Goal: Task Accomplishment & Management: Use online tool/utility

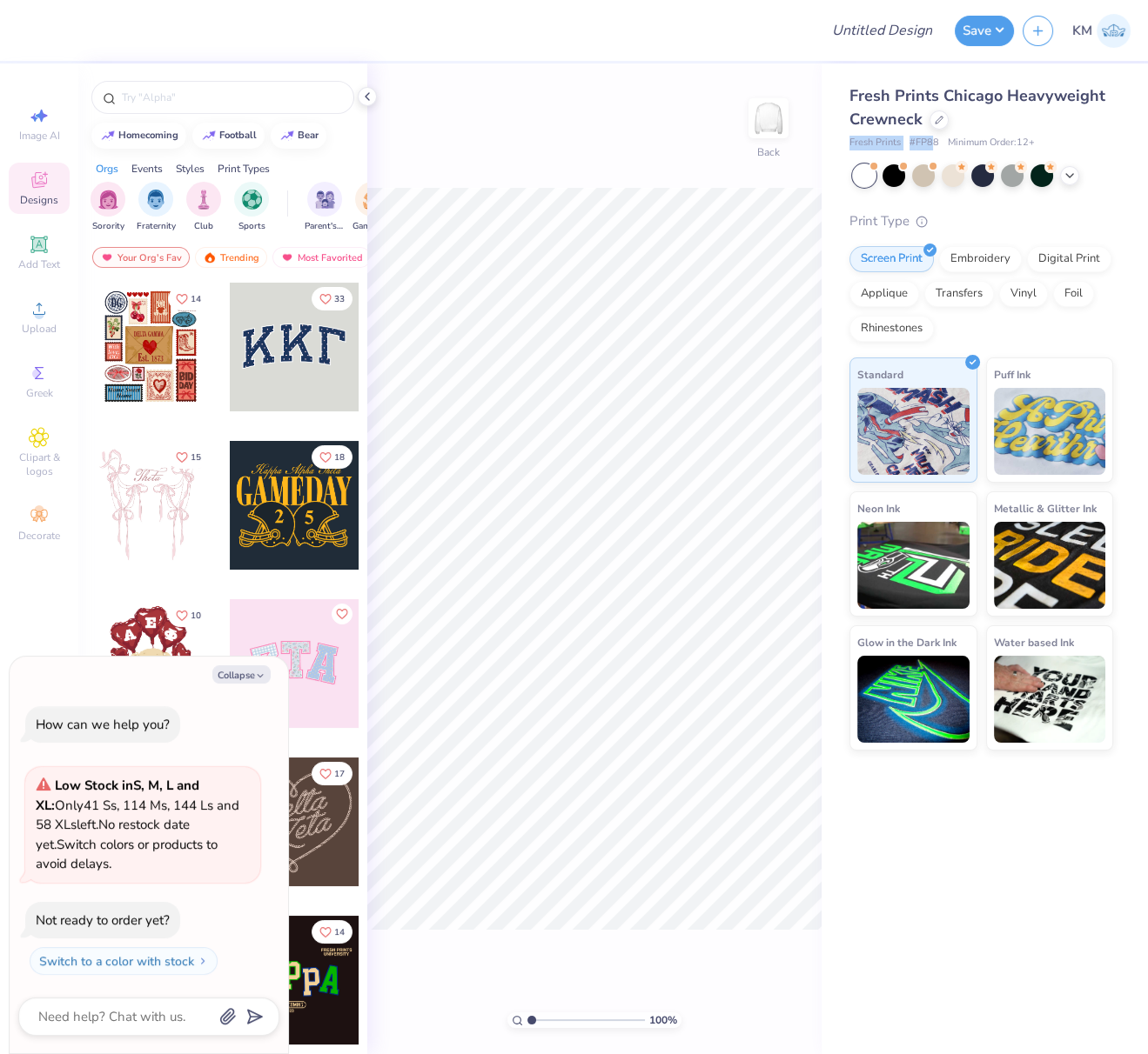
drag, startPoint x: 844, startPoint y: 141, endPoint x: 936, endPoint y: 143, distance: 92.0
click at [933, 144] on div "Fresh Prints Chicago Heavyweight Crewneck Fresh Prints # FP88 Minimum Order: 12…" at bounding box center [985, 407] width 326 height 687
drag, startPoint x: 937, startPoint y: 143, endPoint x: 850, endPoint y: 143, distance: 87.0
click at [851, 142] on div "Fresh Prints # FP88 Minimum Order: 12 +" at bounding box center [981, 143] width 264 height 14
copy div "Fresh Prints # FP88"
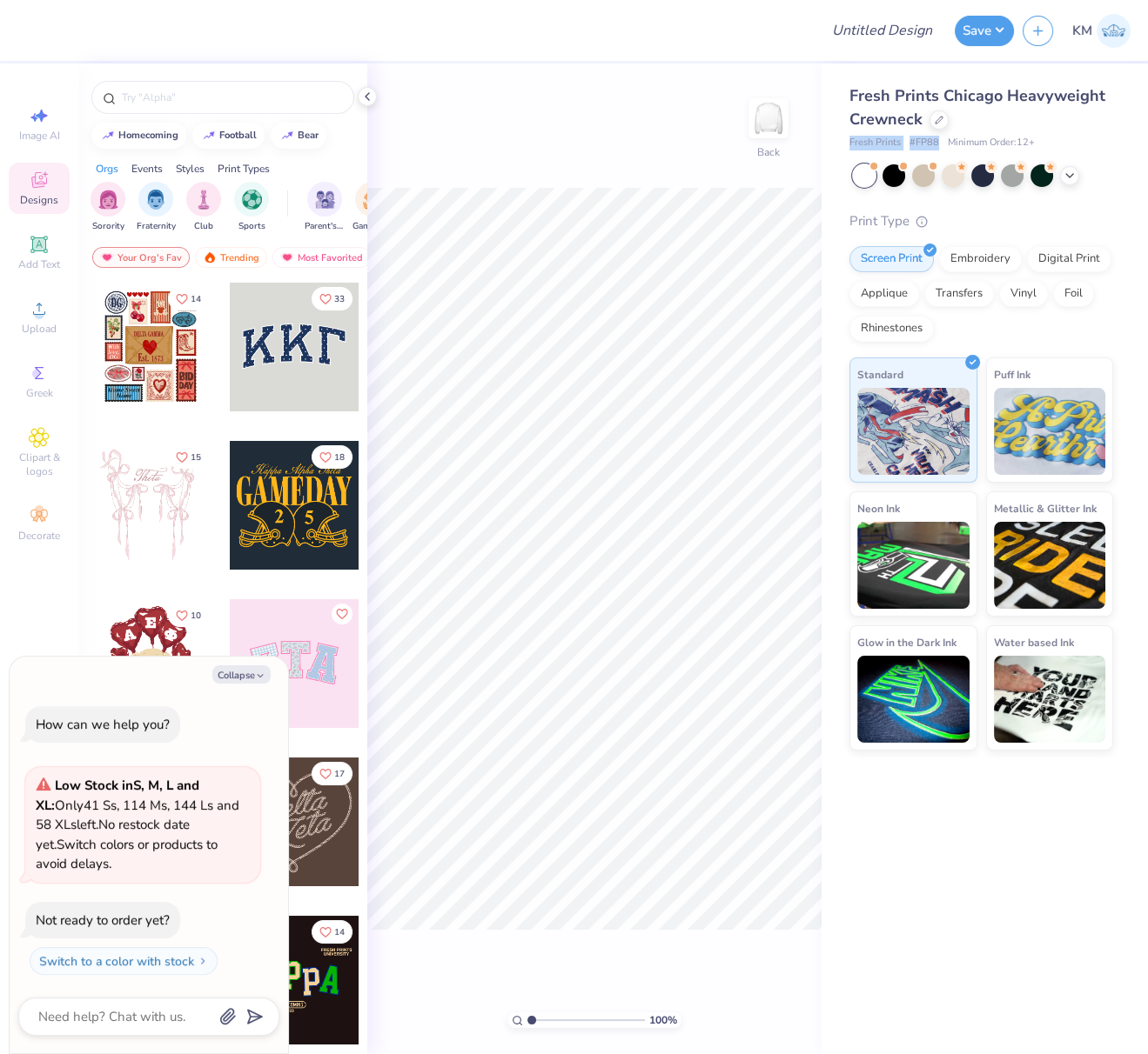
click at [241, 674] on button "Collapse" at bounding box center [241, 674] width 58 height 18
type textarea "x"
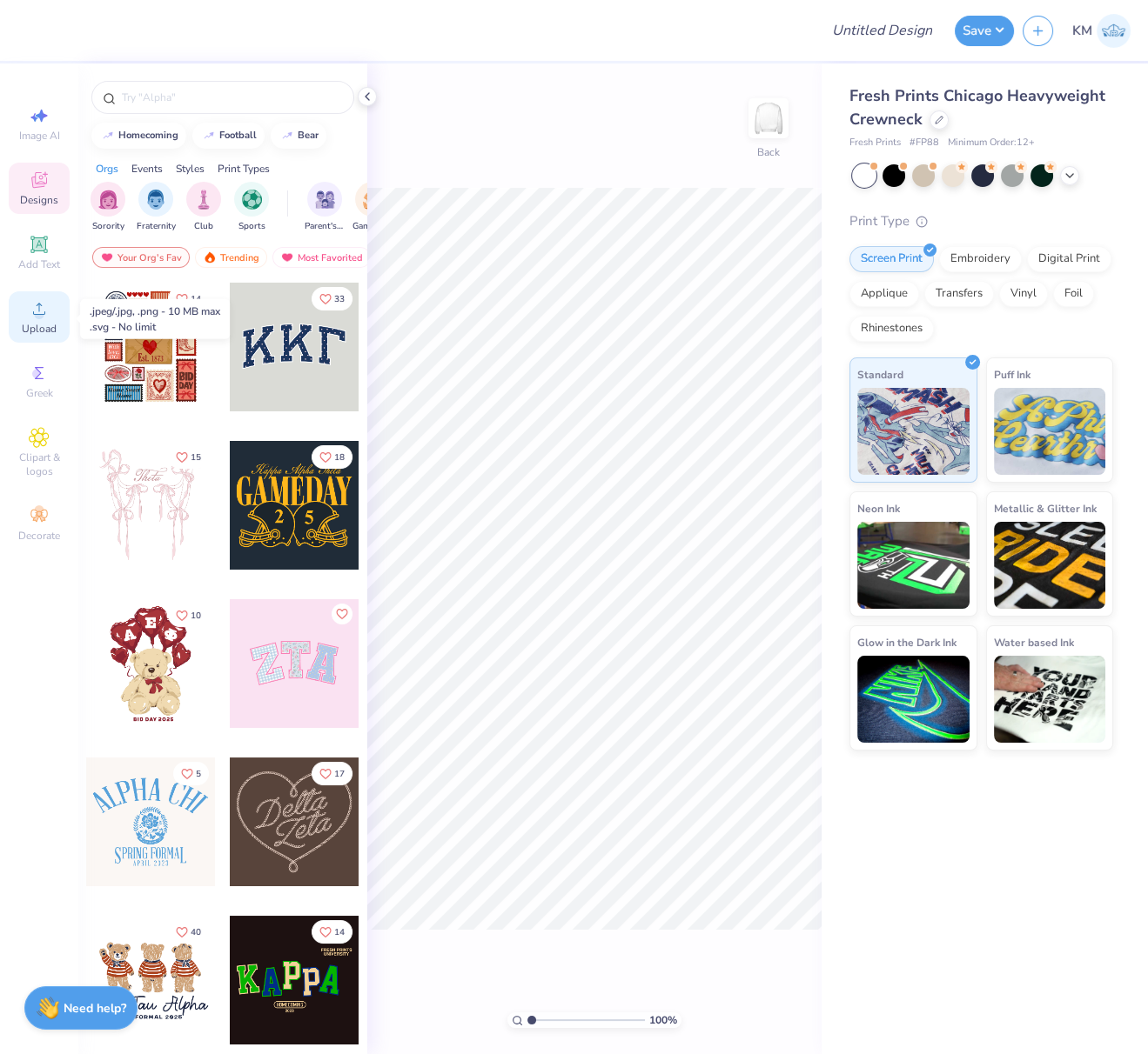
click at [34, 319] on icon at bounding box center [40, 309] width 21 height 21
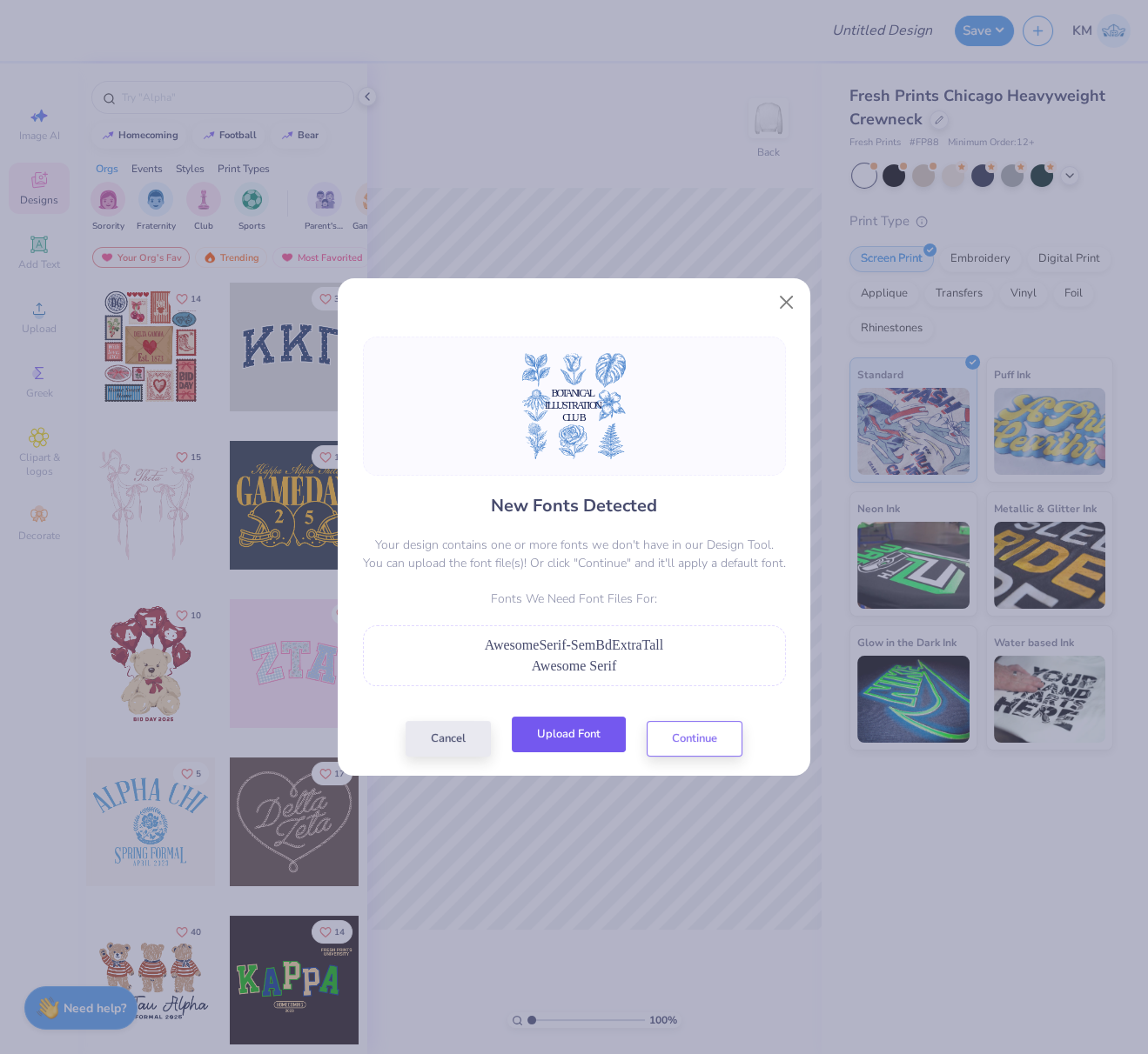
click at [567, 738] on button "Upload Font" at bounding box center [569, 735] width 114 height 36
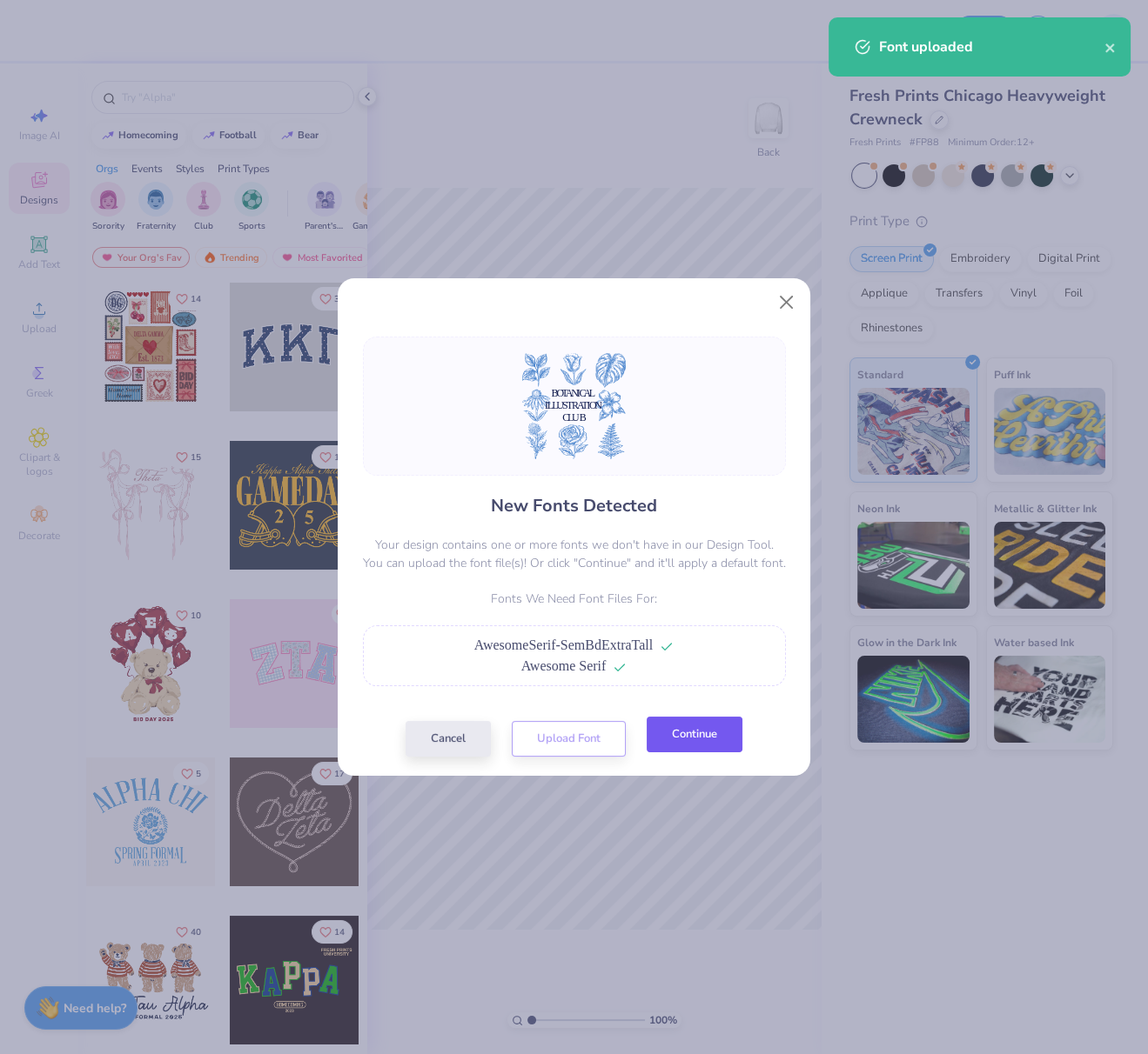
click at [710, 728] on button "Continue" at bounding box center [694, 735] width 96 height 36
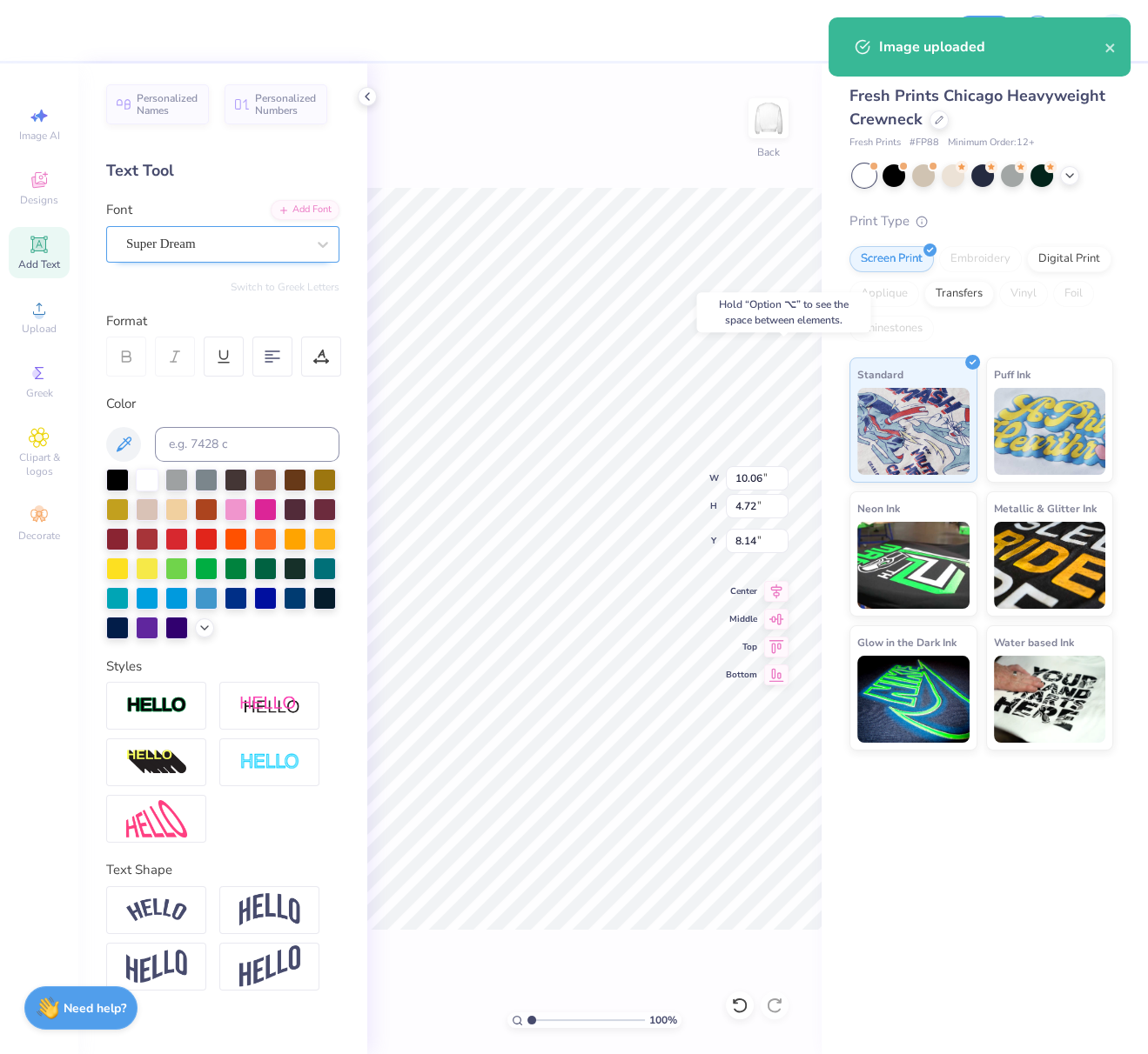
click at [266, 244] on div "Super Dream" at bounding box center [215, 244] width 182 height 27
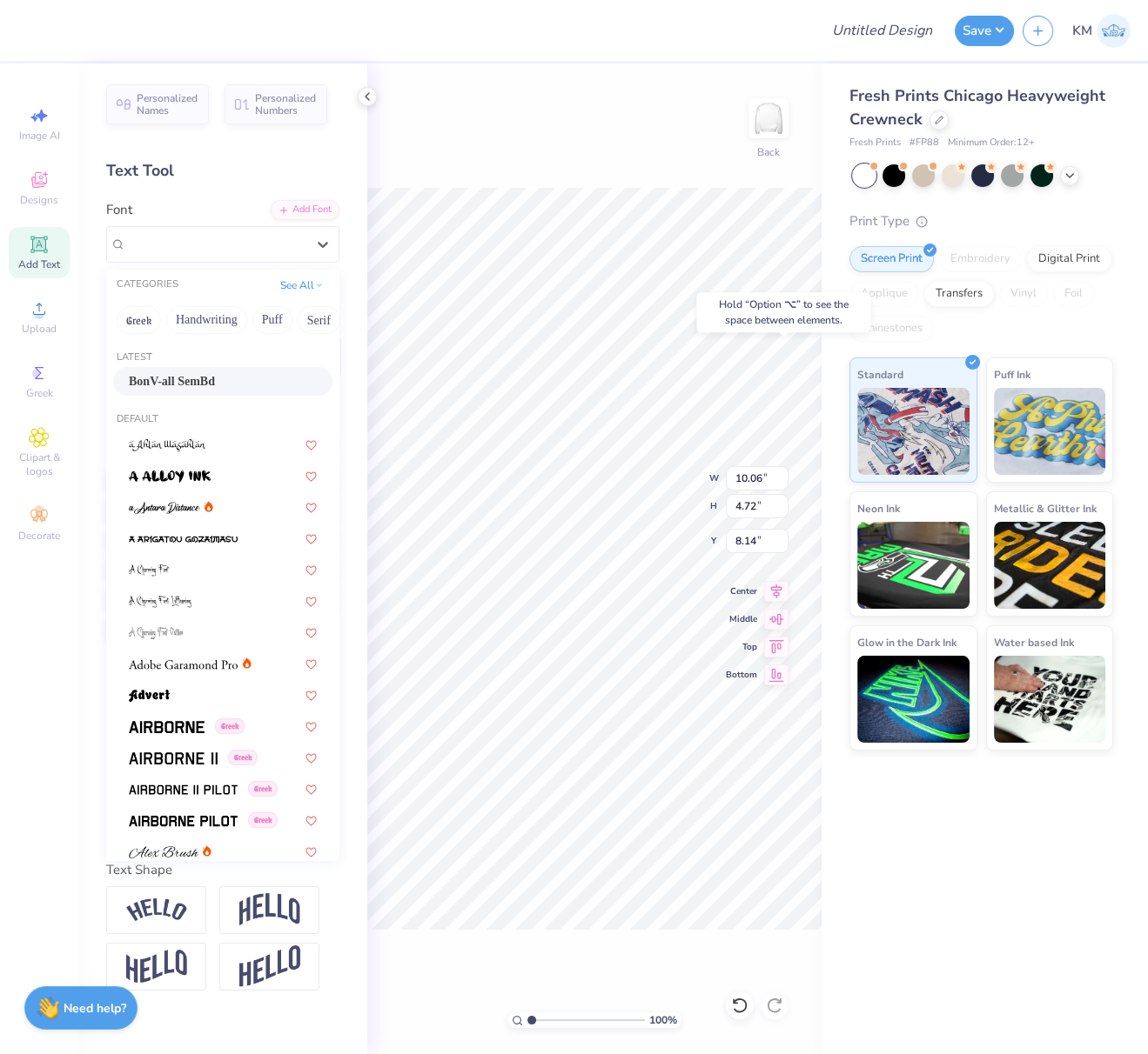
click at [197, 380] on span "BonV-all SemBd" at bounding box center [171, 381] width 86 height 18
type input "8.00"
type input "4.93"
type input "8.13"
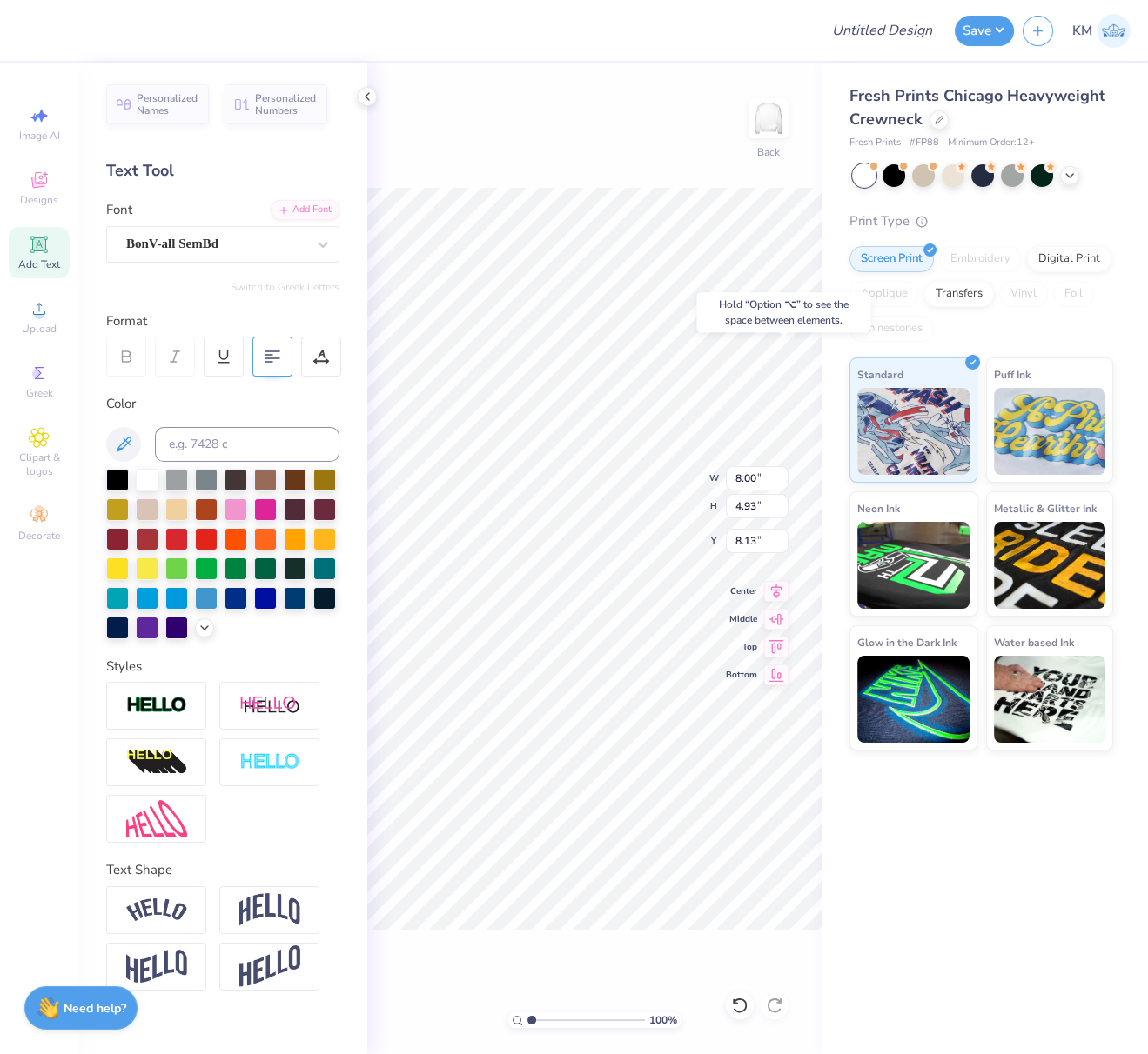
click at [267, 358] on 380 at bounding box center [272, 358] width 14 height 0
click at [777, 584] on icon at bounding box center [777, 589] width 12 height 14
click at [780, 586] on icon at bounding box center [777, 589] width 12 height 14
type input "15.00"
type input "15.36"
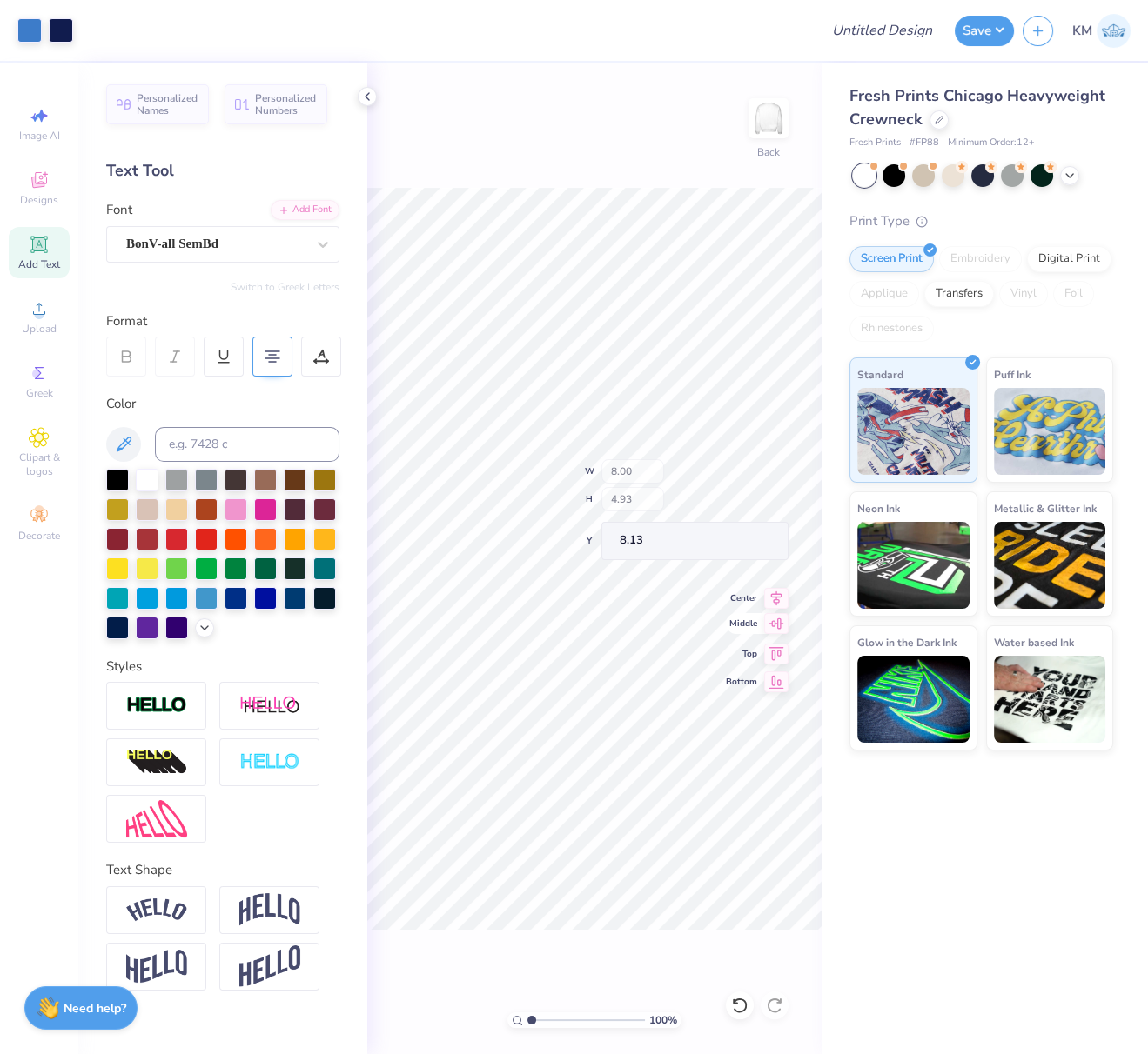
type input "2.82"
type input "8.00"
type input "4.93"
type input "7.84"
drag, startPoint x: 754, startPoint y: 476, endPoint x: 731, endPoint y: 485, distance: 24.7
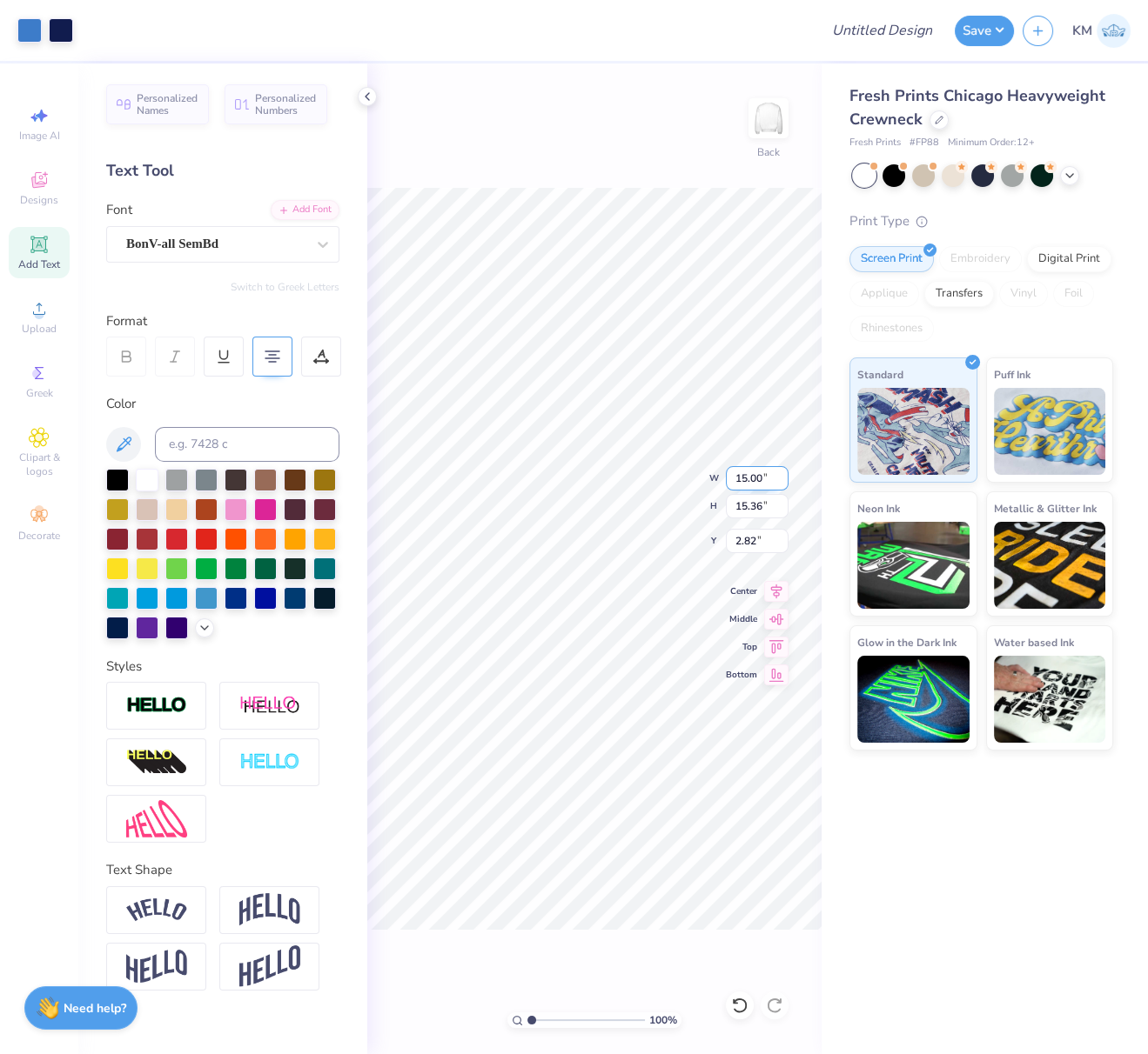
click at [737, 478] on input "15.00" at bounding box center [757, 478] width 63 height 24
type input "12.00"
type input "12.28"
type input "4.36"
drag, startPoint x: 767, startPoint y: 478, endPoint x: 733, endPoint y: 481, distance: 34.1
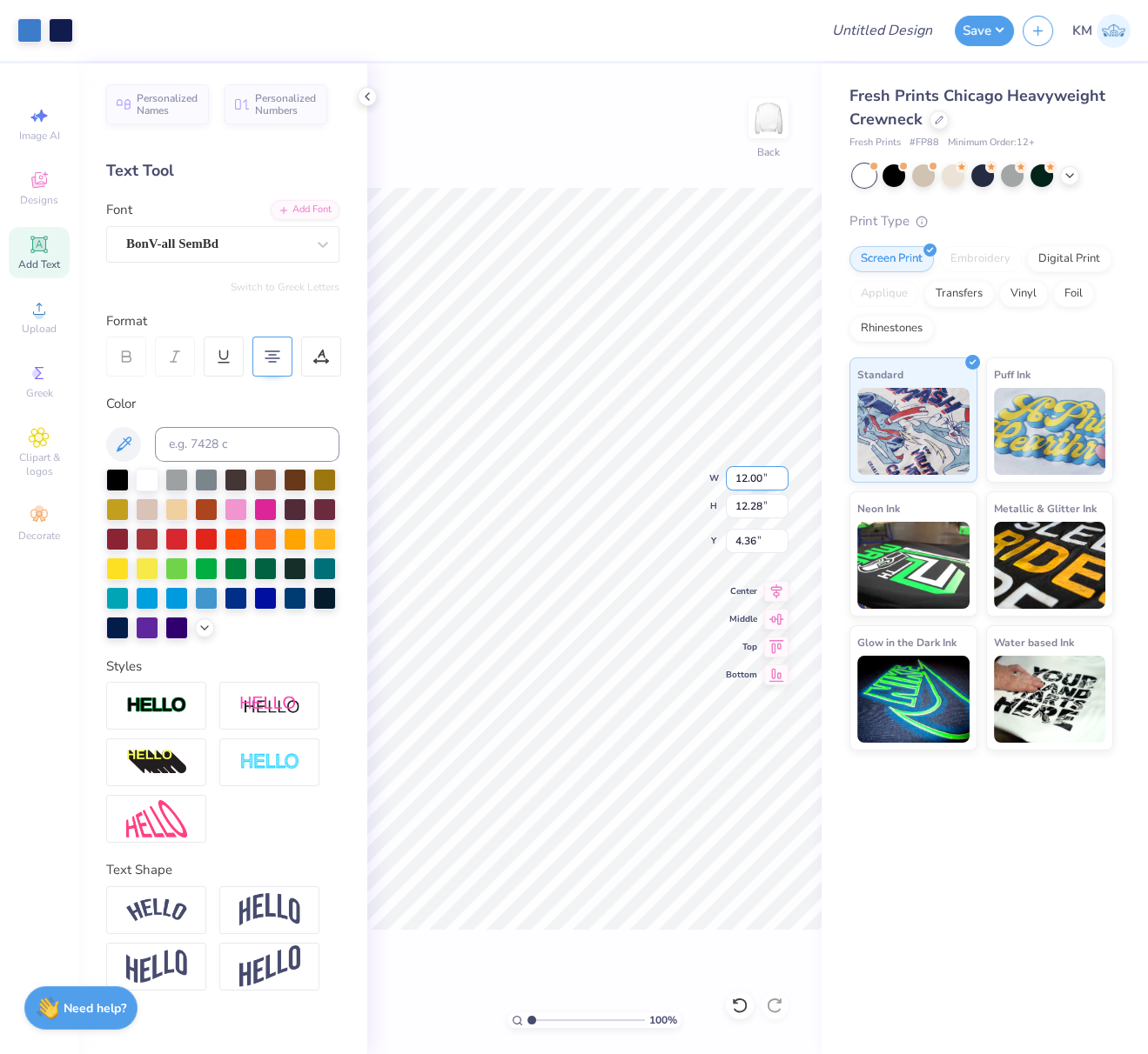
click at [734, 477] on input "12.00" at bounding box center [757, 478] width 63 height 24
type input "10.00"
type input "10.24"
drag, startPoint x: 760, startPoint y: 541, endPoint x: 732, endPoint y: 541, distance: 28.0
click at [732, 541] on input "5.38" at bounding box center [757, 541] width 63 height 24
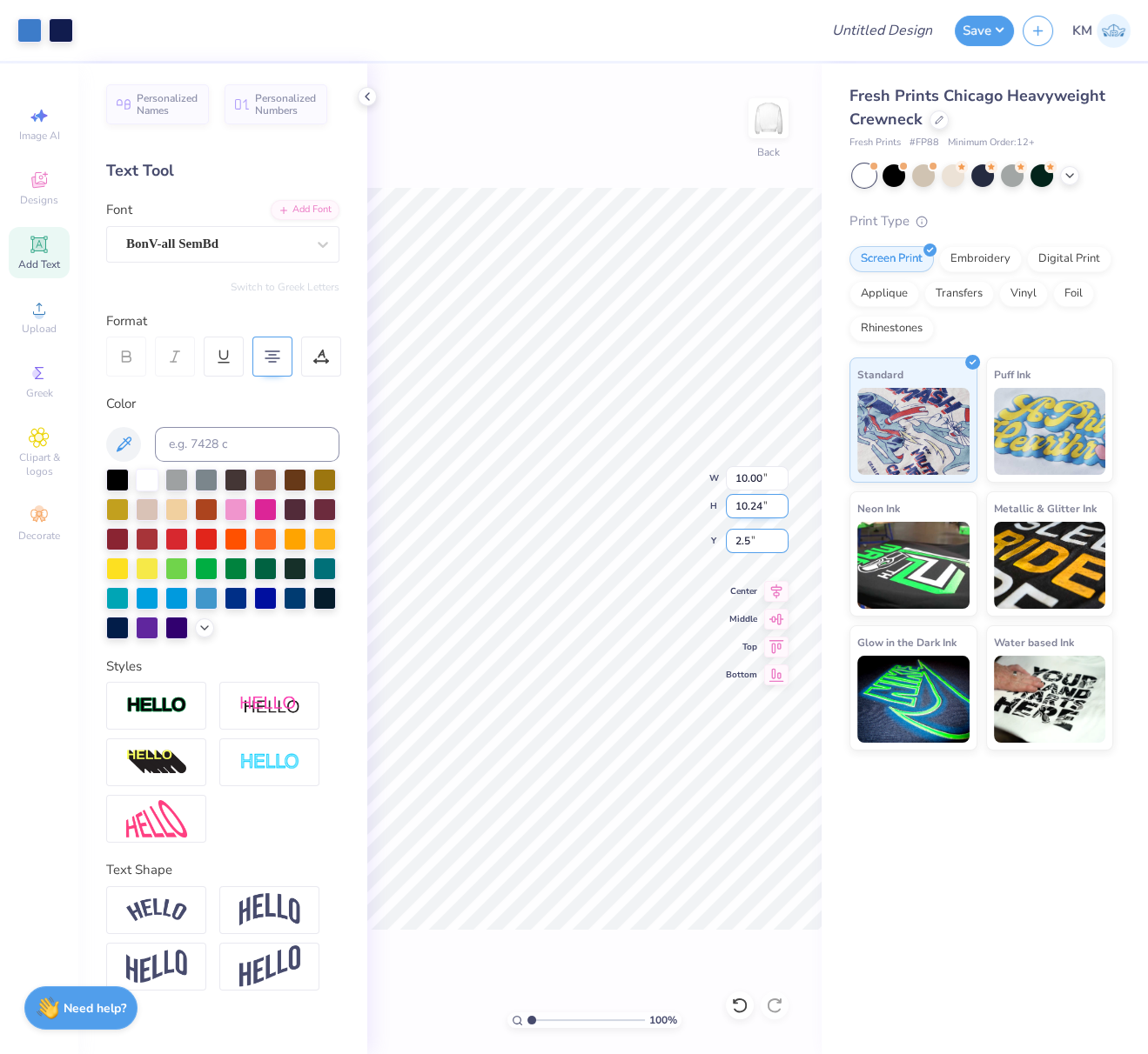
type input "2.50"
click at [781, 590] on icon at bounding box center [775, 589] width 24 height 21
drag, startPoint x: 776, startPoint y: 589, endPoint x: 754, endPoint y: 597, distance: 23.4
click at [776, 589] on icon at bounding box center [775, 589] width 24 height 21
drag, startPoint x: 913, startPoint y: 30, endPoint x: 913, endPoint y: 42, distance: 12.0
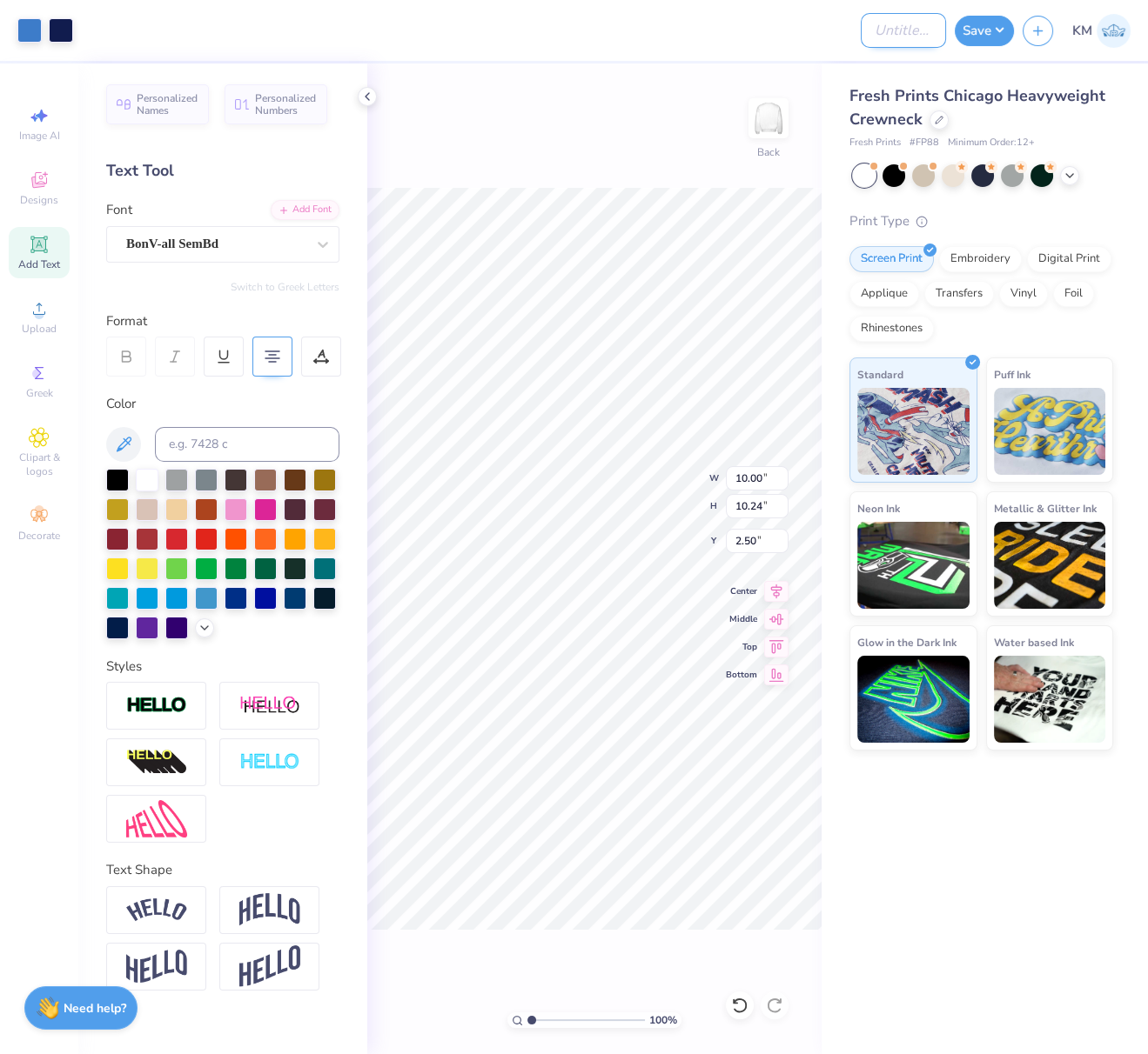
click at [913, 30] on input "Design Title" at bounding box center [903, 31] width 85 height 35
paste input "Fresh Prints #FP88"
drag, startPoint x: 984, startPoint y: 25, endPoint x: 979, endPoint y: 34, distance: 10.3
click at [984, 25] on button "Save" at bounding box center [984, 29] width 59 height 31
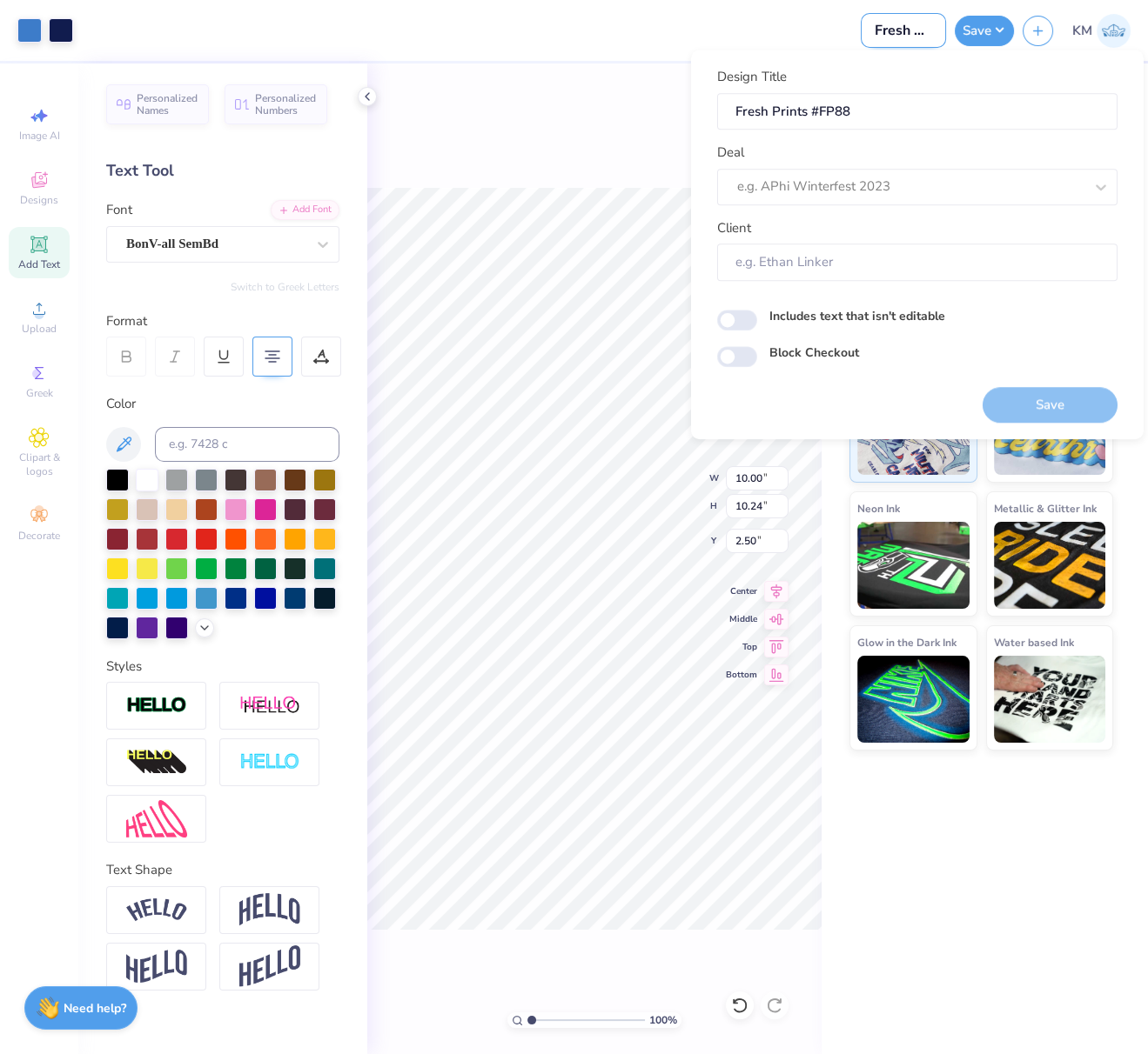
click at [882, 31] on input "Fresh Prints #FP88" at bounding box center [903, 31] width 85 height 35
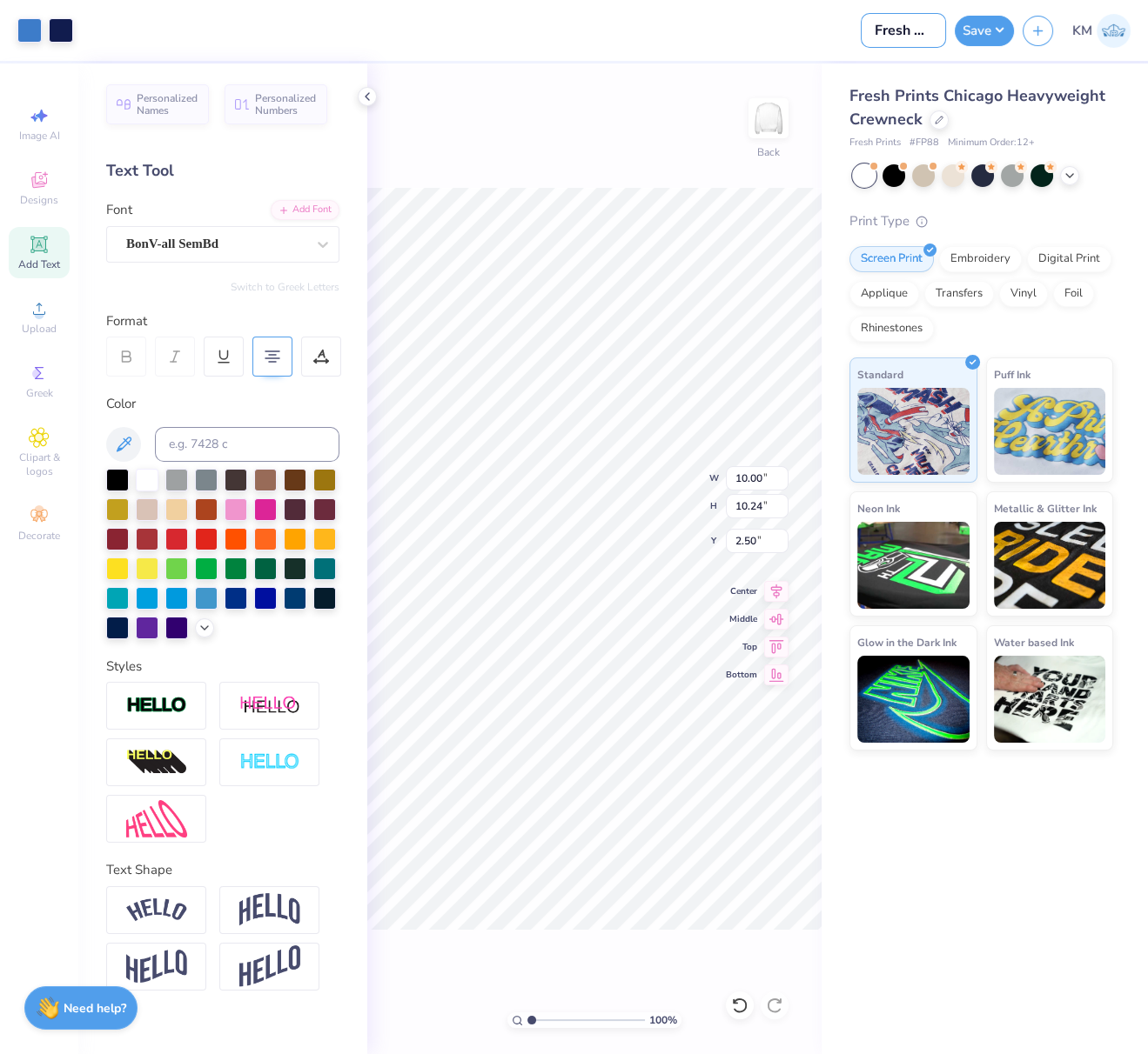
paste input "PS24003"
type input "FPS240038"
drag, startPoint x: 989, startPoint y: 35, endPoint x: 982, endPoint y: 46, distance: 13.0
click at [988, 35] on button "Save" at bounding box center [984, 31] width 59 height 31
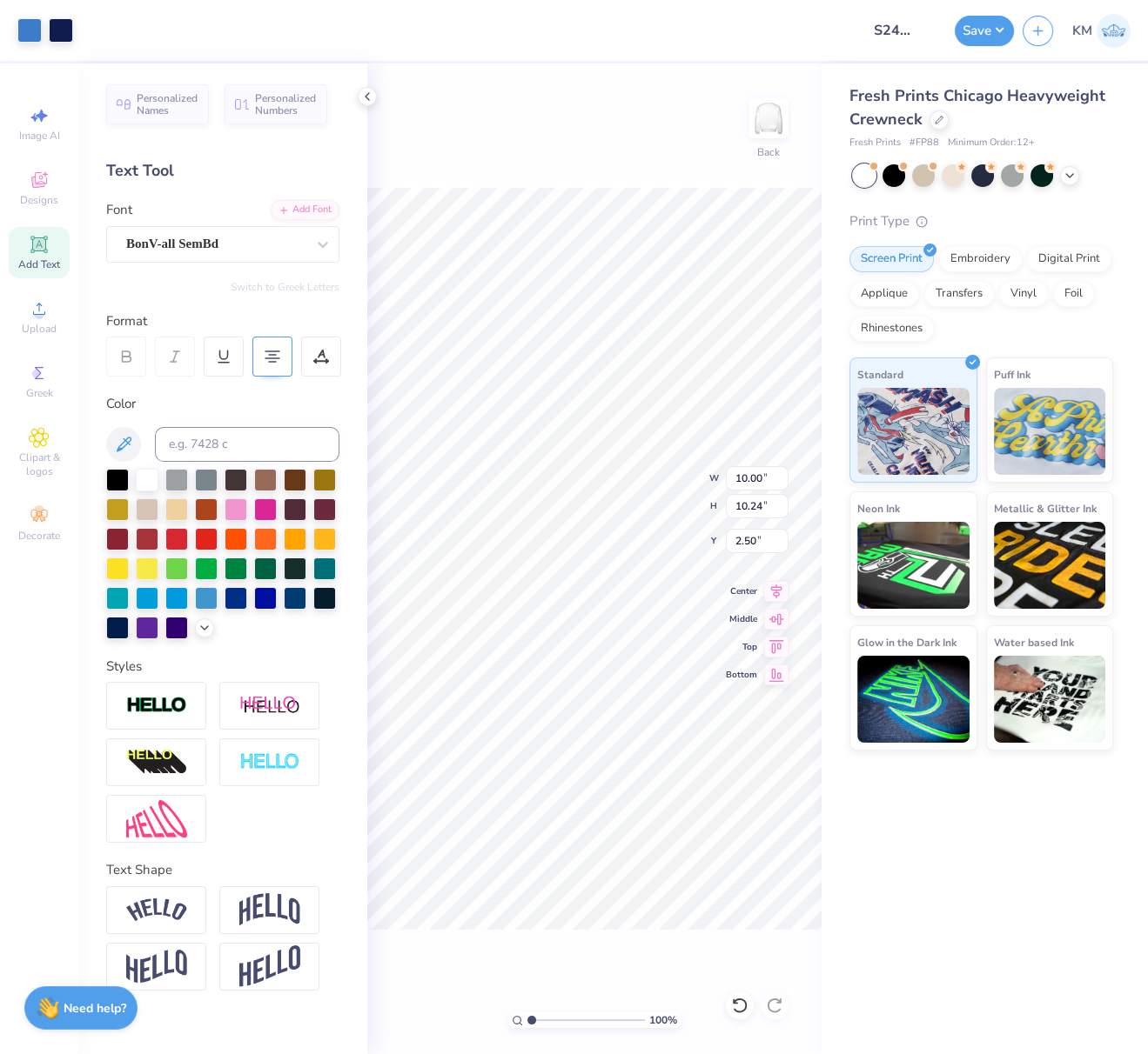
scroll to position [0, 0]
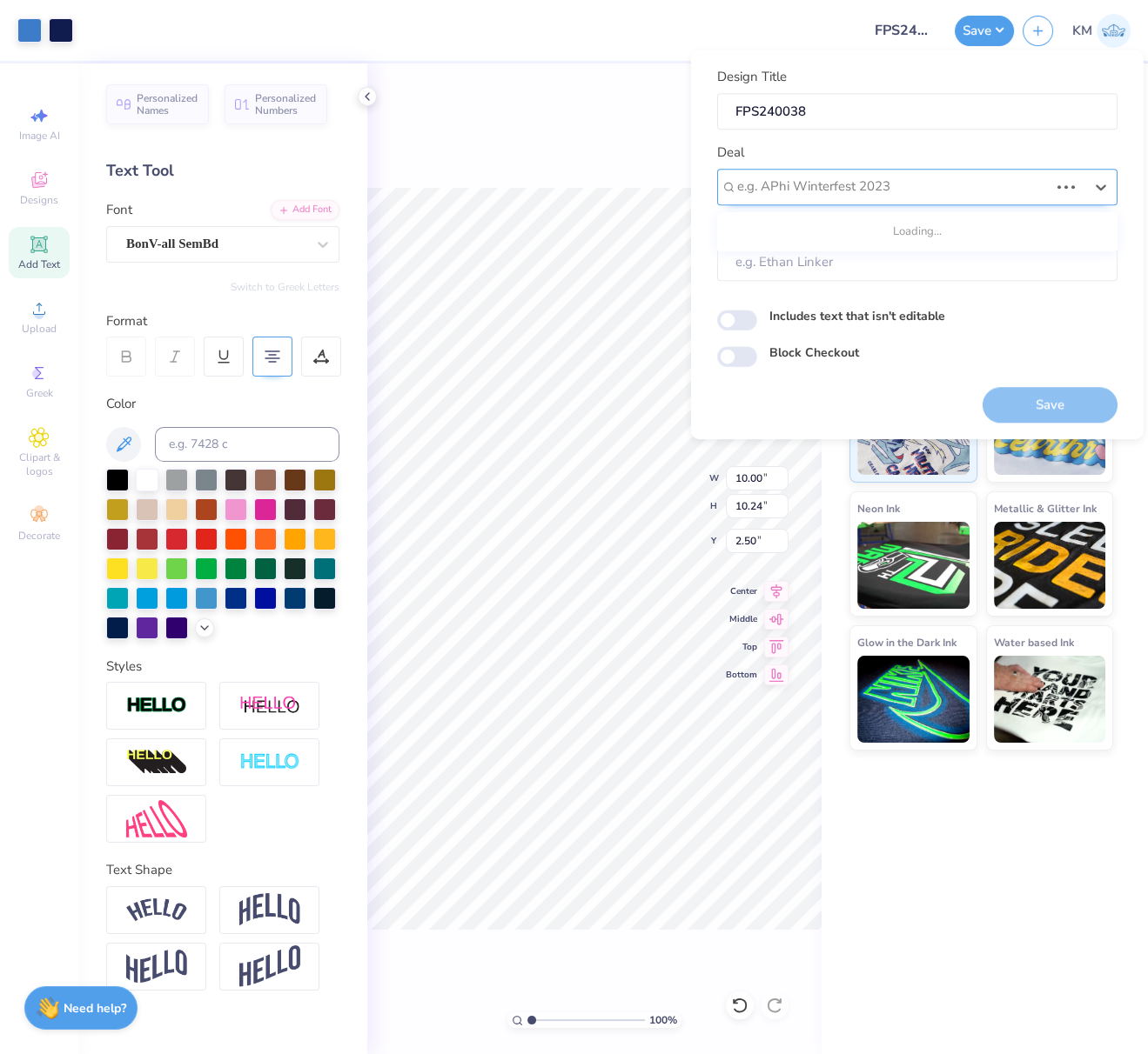
click at [883, 182] on div at bounding box center [892, 186] width 312 height 23
click at [866, 231] on div "Design Tool Gallery" at bounding box center [917, 234] width 386 height 29
type input "design tool gall"
type input "Design Tool Gallery User"
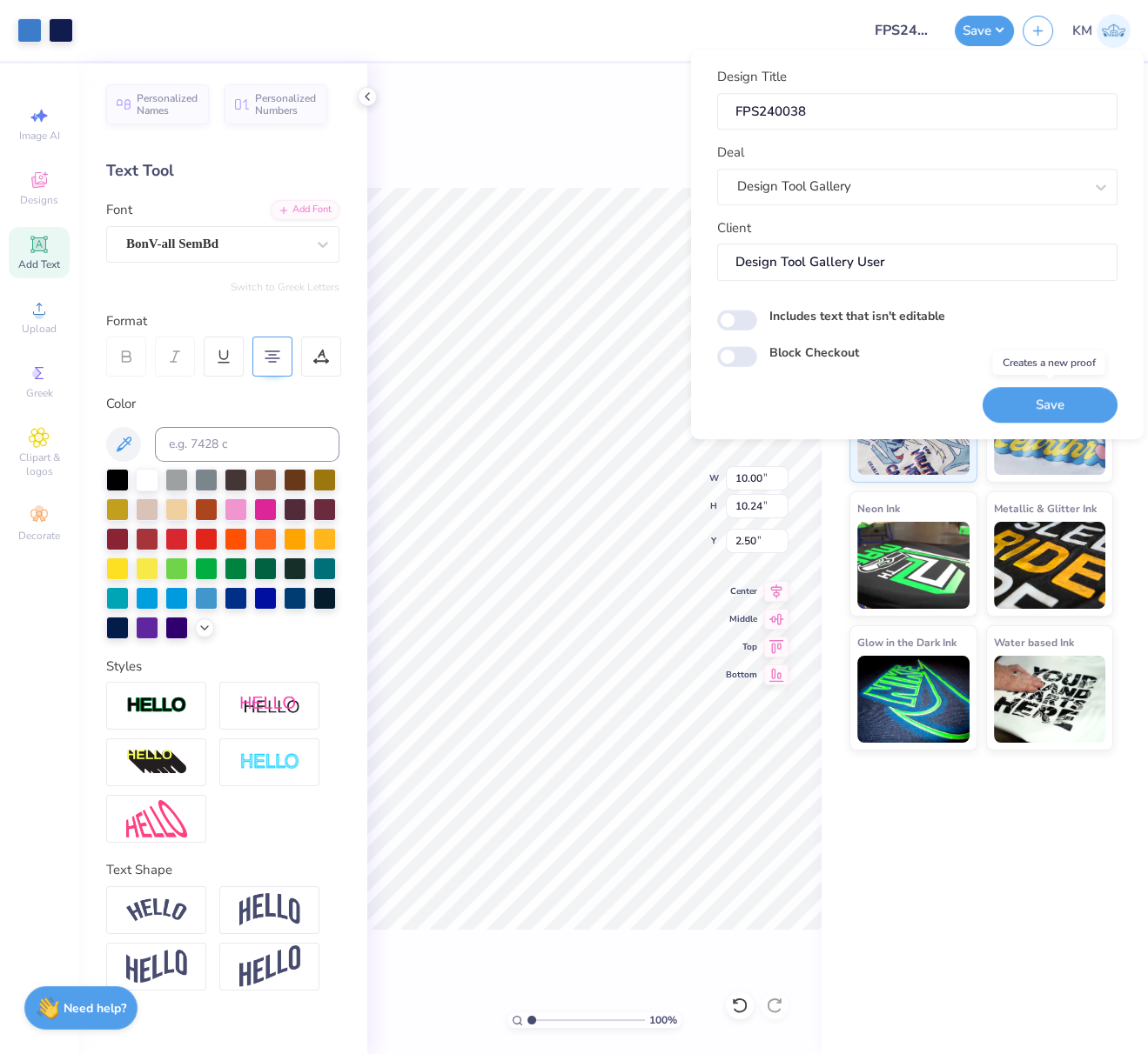
drag, startPoint x: 1057, startPoint y: 402, endPoint x: 502, endPoint y: 96, distance: 633.8
click at [1057, 402] on button "Save" at bounding box center [1050, 404] width 135 height 36
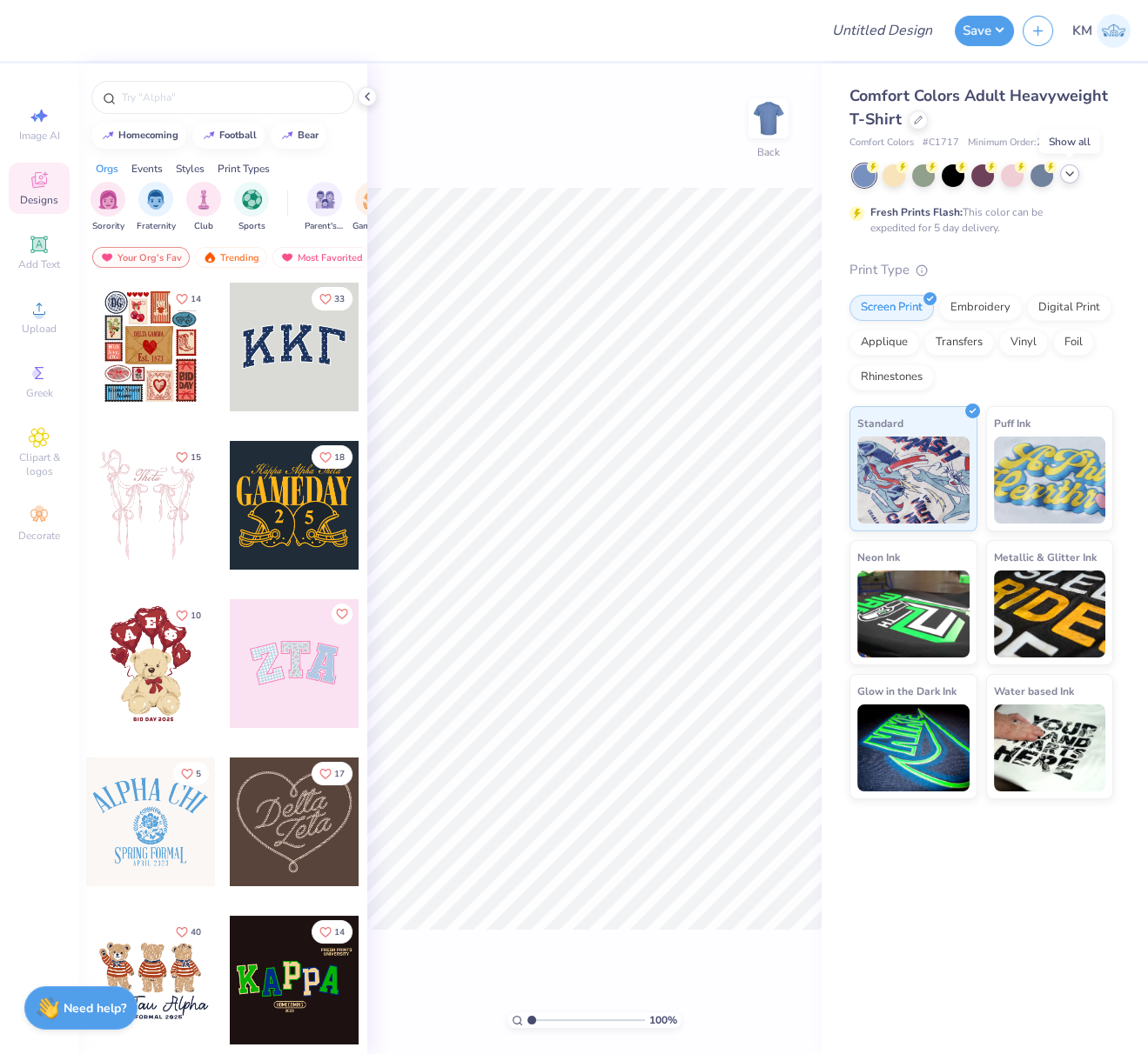
click at [1070, 173] on icon at bounding box center [1069, 174] width 14 height 14
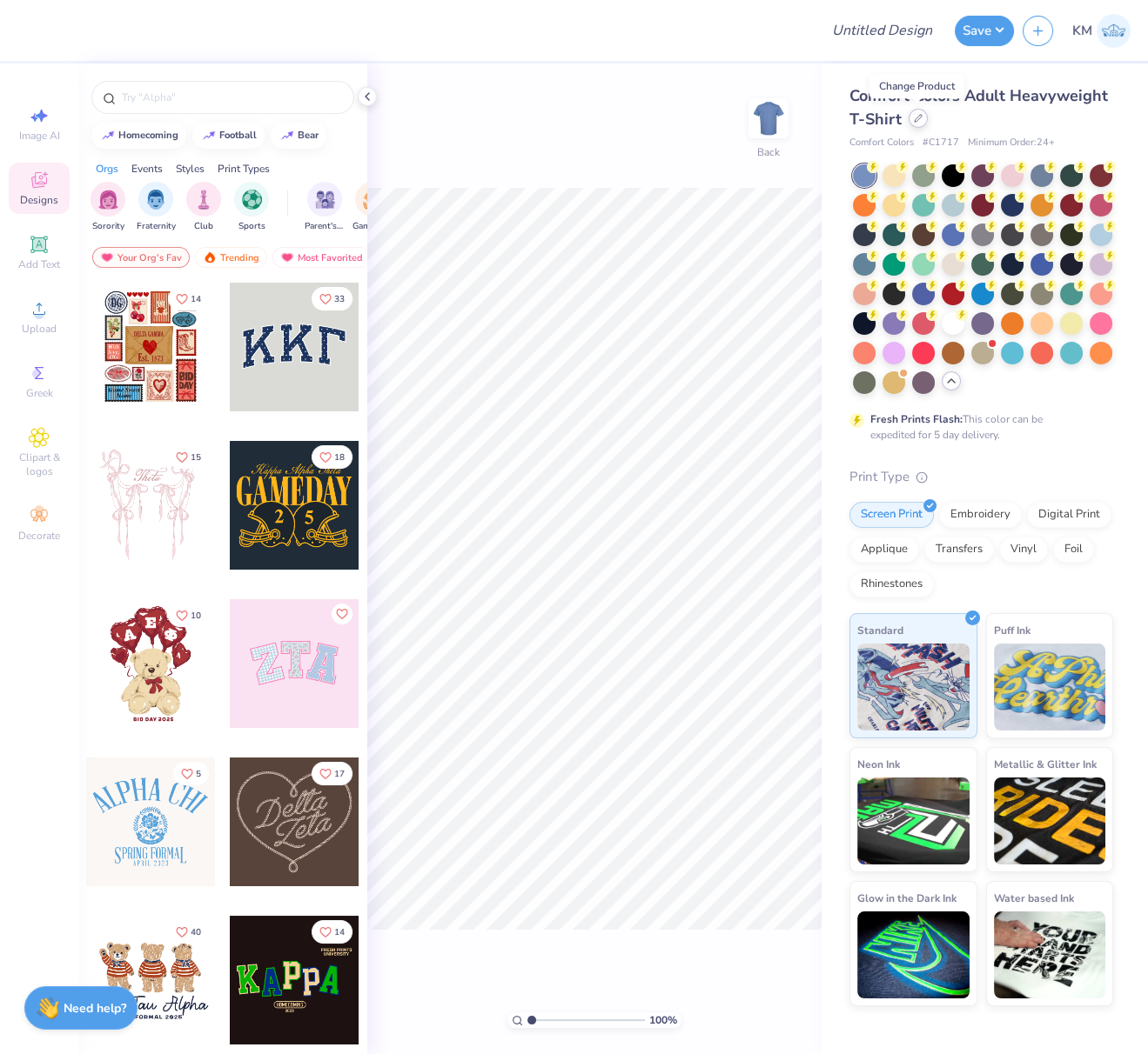
click at [918, 119] on icon at bounding box center [917, 118] width 7 height 7
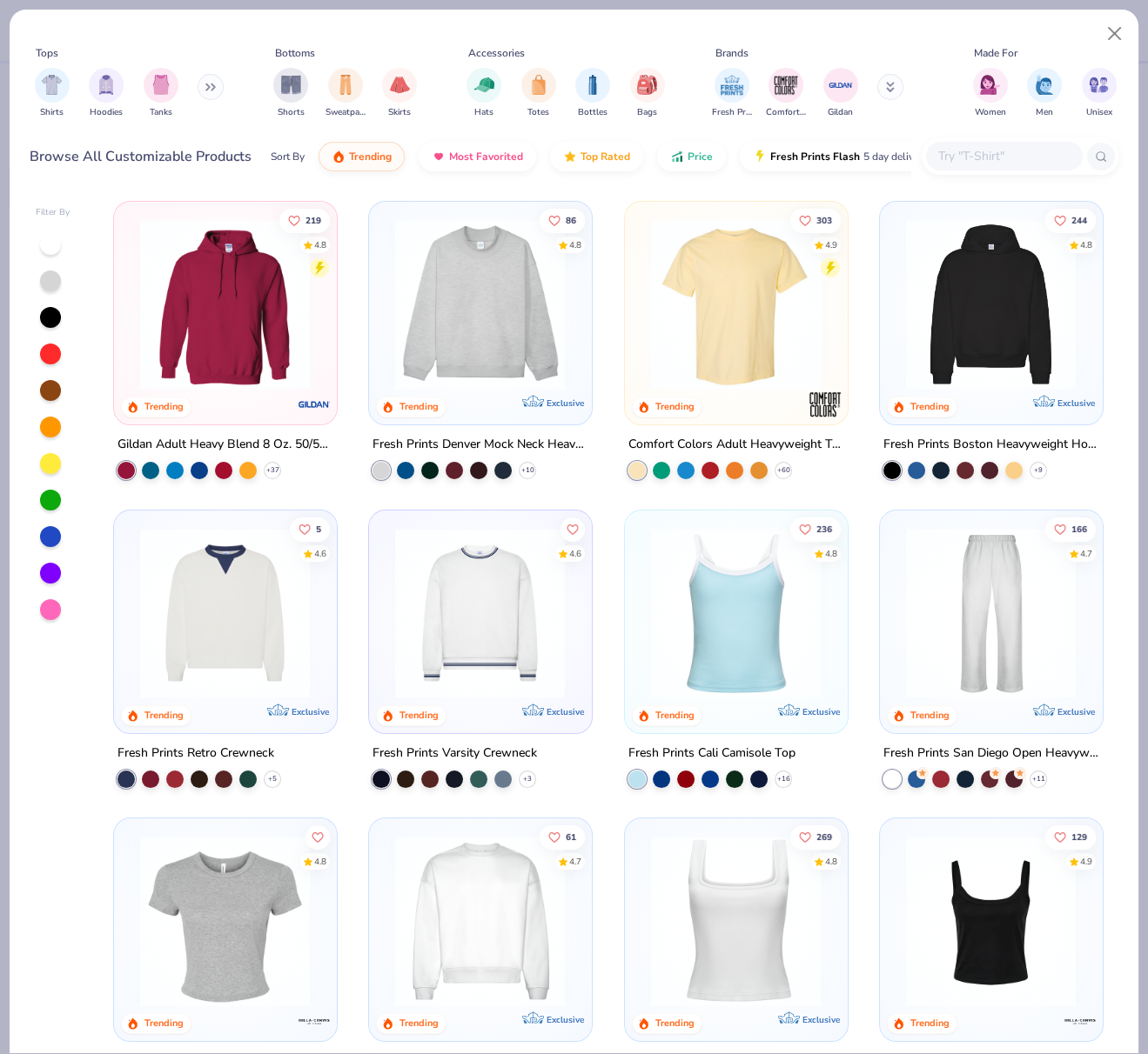
click at [720, 307] on img at bounding box center [736, 304] width 187 height 171
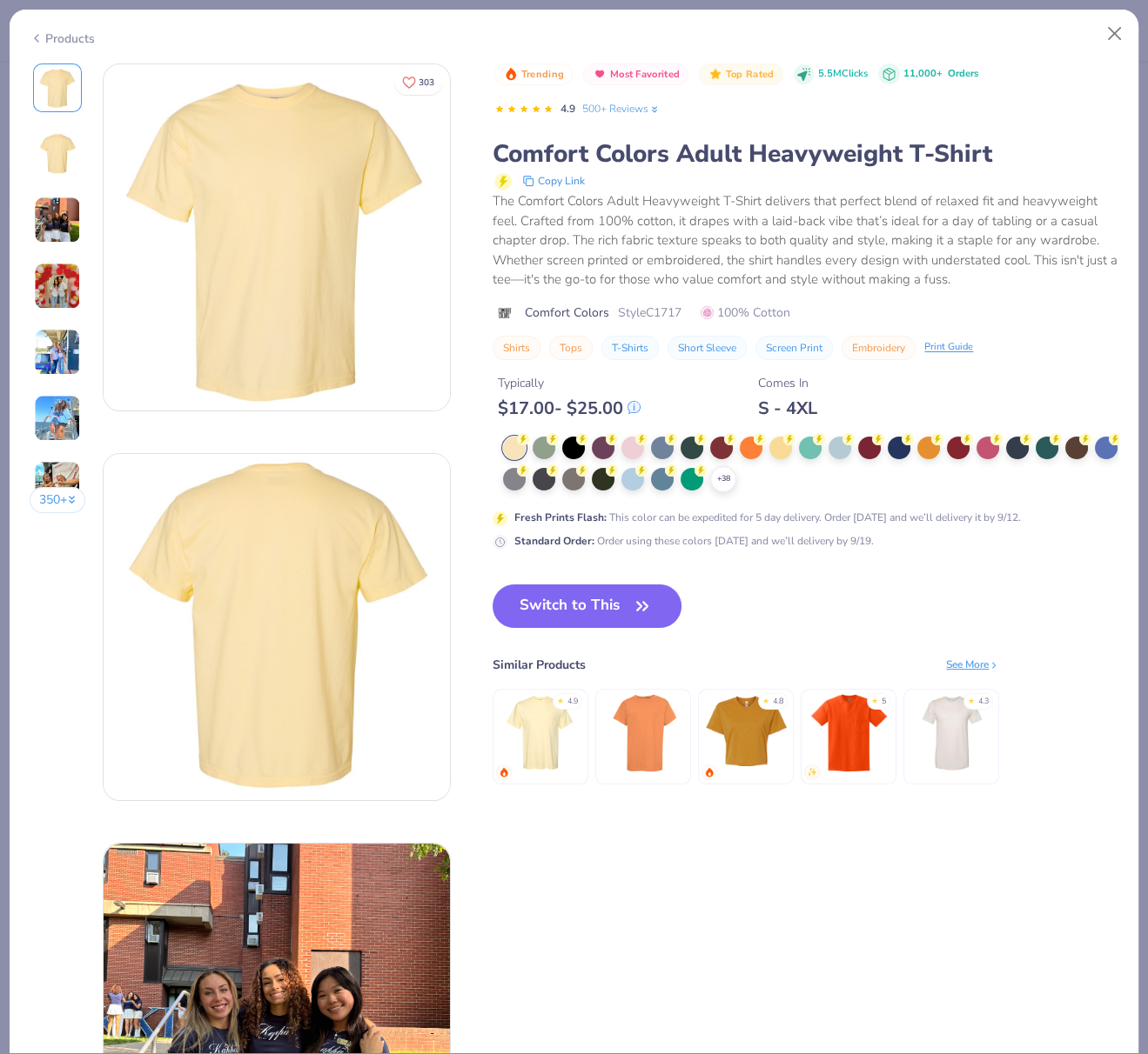
click at [592, 609] on button "Switch to This" at bounding box center [587, 606] width 189 height 43
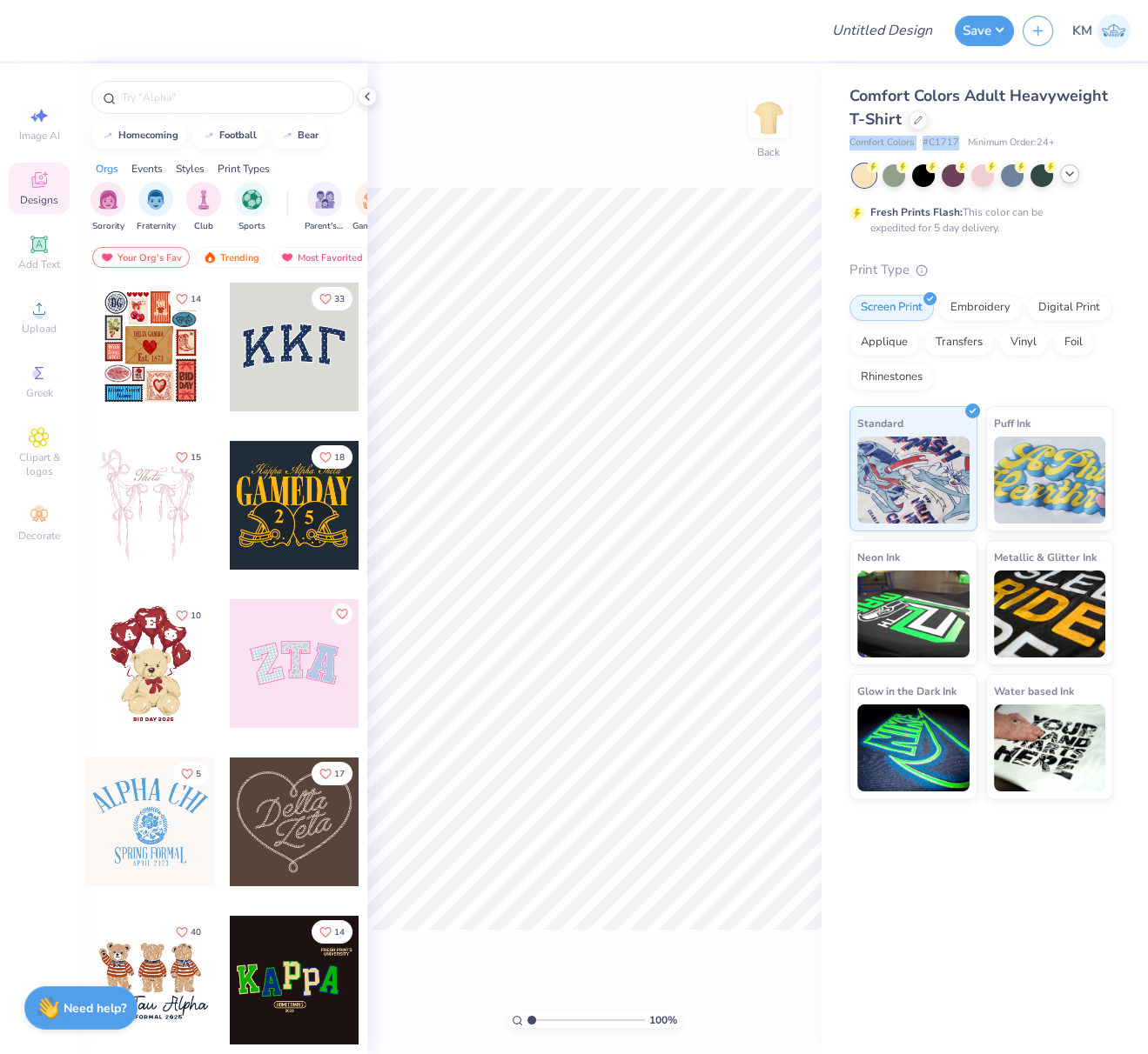
drag, startPoint x: 845, startPoint y: 144, endPoint x: 960, endPoint y: 139, distance: 115.1
click at [959, 139] on div "Comfort Colors Adult Heavyweight T-Shirt Comfort Colors # C1717 Minimum Order: …" at bounding box center [985, 431] width 326 height 735
copy div "Comfort Colors # C1717"
